Goal: Information Seeking & Learning: Learn about a topic

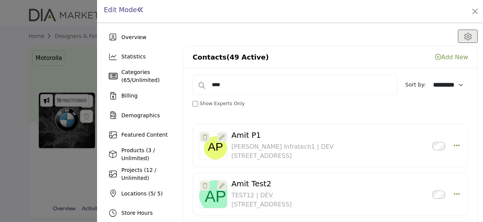
select select "*********"
click at [474, 12] on button "Close" at bounding box center [474, 11] width 11 height 11
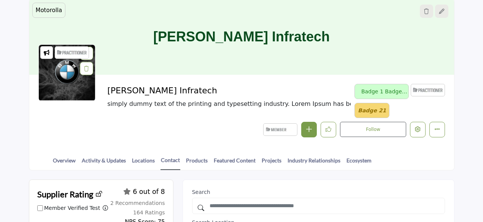
scroll to position [114, 0]
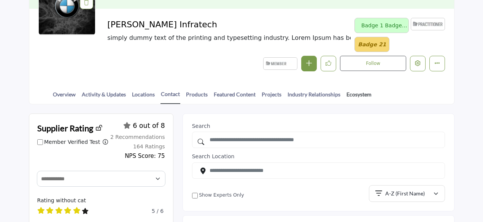
click at [352, 93] on link "Ecosystem" at bounding box center [359, 96] width 26 height 13
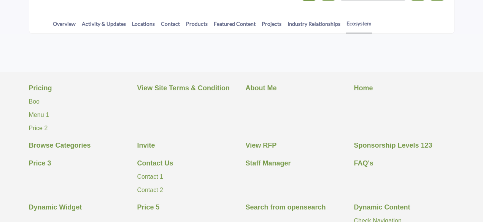
scroll to position [185, 0]
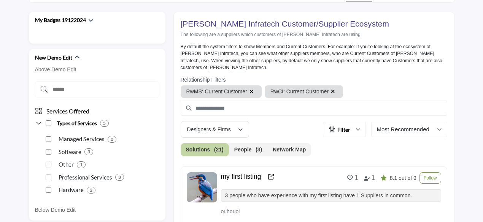
scroll to position [261, 0]
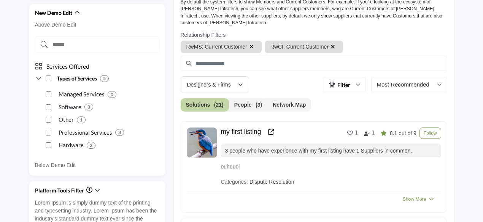
click at [295, 98] on button "Network Map" at bounding box center [289, 104] width 44 height 13
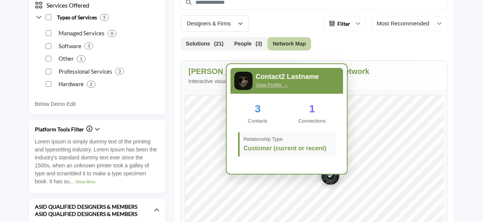
scroll to position [299, 0]
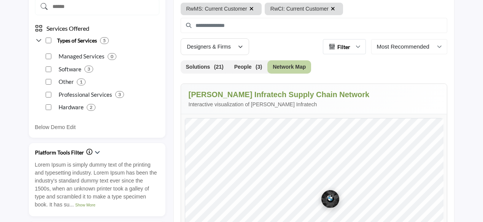
click at [360, 40] on button "Filter" at bounding box center [344, 46] width 43 height 15
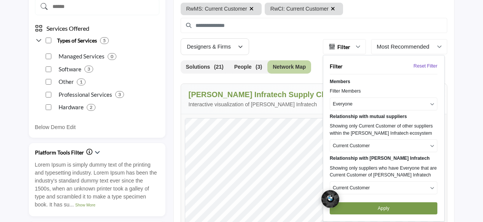
click at [360, 143] on p "Current Customer" at bounding box center [351, 146] width 37 height 7
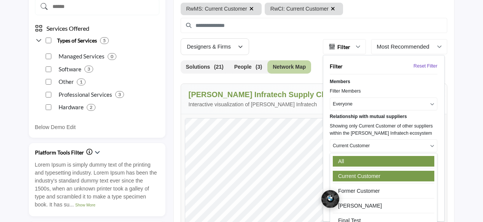
click at [354, 156] on link "All" at bounding box center [383, 161] width 101 height 11
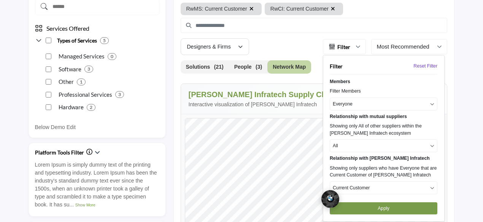
click at [369, 185] on p "Current Customer" at bounding box center [351, 188] width 37 height 7
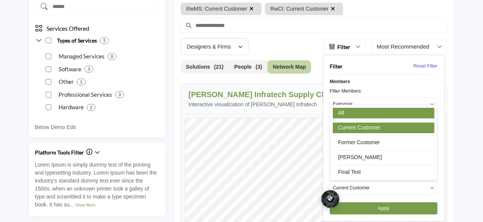
click at [343, 108] on link "All" at bounding box center [383, 113] width 101 height 11
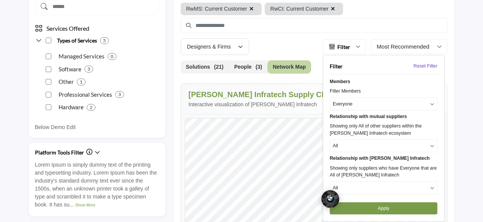
click at [377, 203] on button "Apply" at bounding box center [384, 209] width 108 height 12
